Goal: Check status: Check status

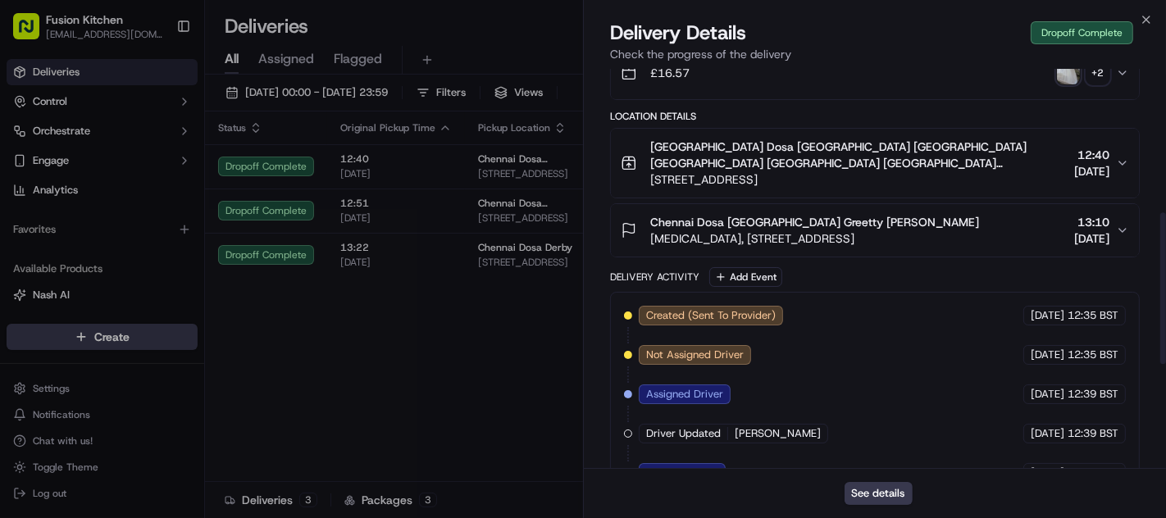
scroll to position [637, 0]
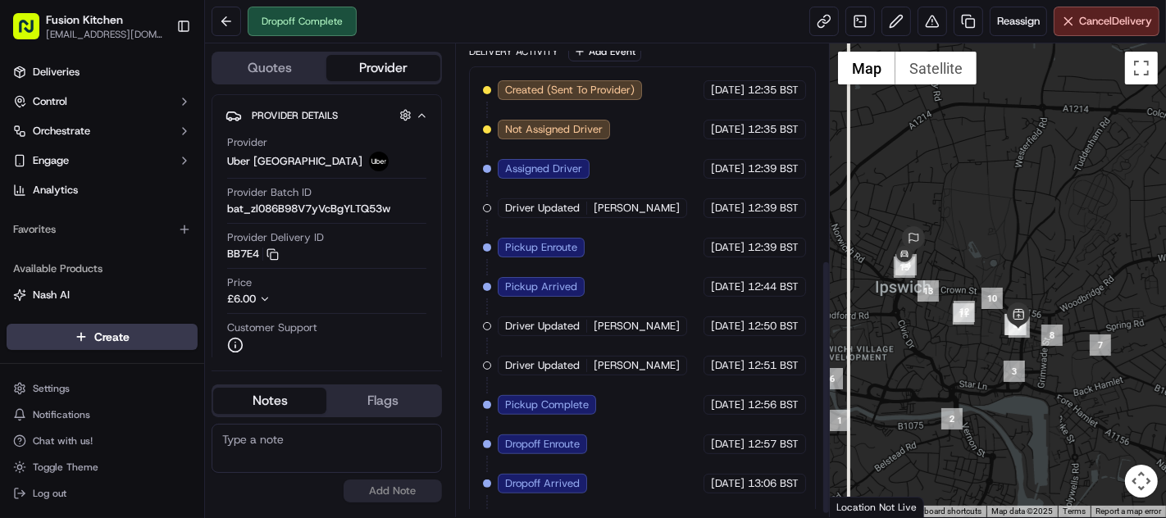
scroll to position [407, 0]
